Goal: Information Seeking & Learning: Learn about a topic

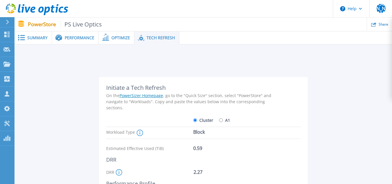
click at [39, 39] on span "Summary" at bounding box center [37, 38] width 20 height 4
click at [36, 37] on span "Summary" at bounding box center [37, 38] width 20 height 4
